Goal: Task Accomplishment & Management: Use online tool/utility

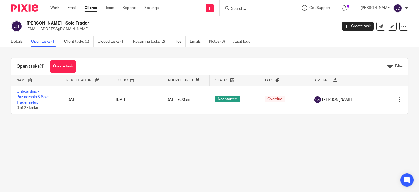
drag, startPoint x: 0, startPoint y: 0, endPoint x: 241, endPoint y: 7, distance: 241.4
click at [242, 9] on input "Search" at bounding box center [255, 9] width 49 height 5
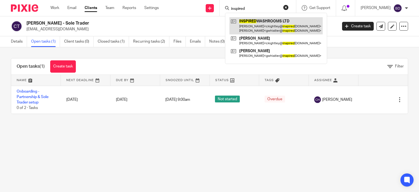
type input "inspired"
click at [251, 23] on link at bounding box center [276, 25] width 93 height 17
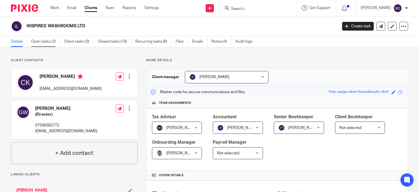
click at [41, 43] on link "Open tasks (3)" at bounding box center [45, 41] width 29 height 11
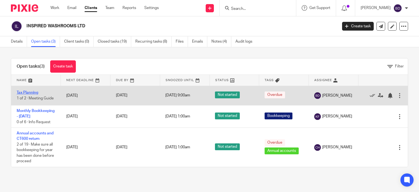
click at [34, 91] on link "Tax Planning" at bounding box center [28, 93] width 22 height 4
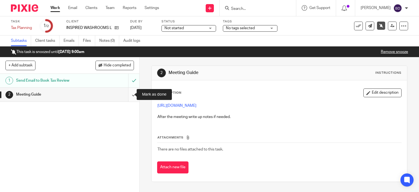
click at [130, 94] on input "submit" at bounding box center [69, 95] width 139 height 14
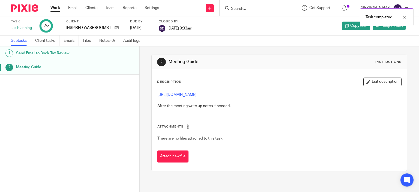
click at [56, 7] on link "Work" at bounding box center [55, 7] width 10 height 5
